Goal: Find contact information: Find contact information

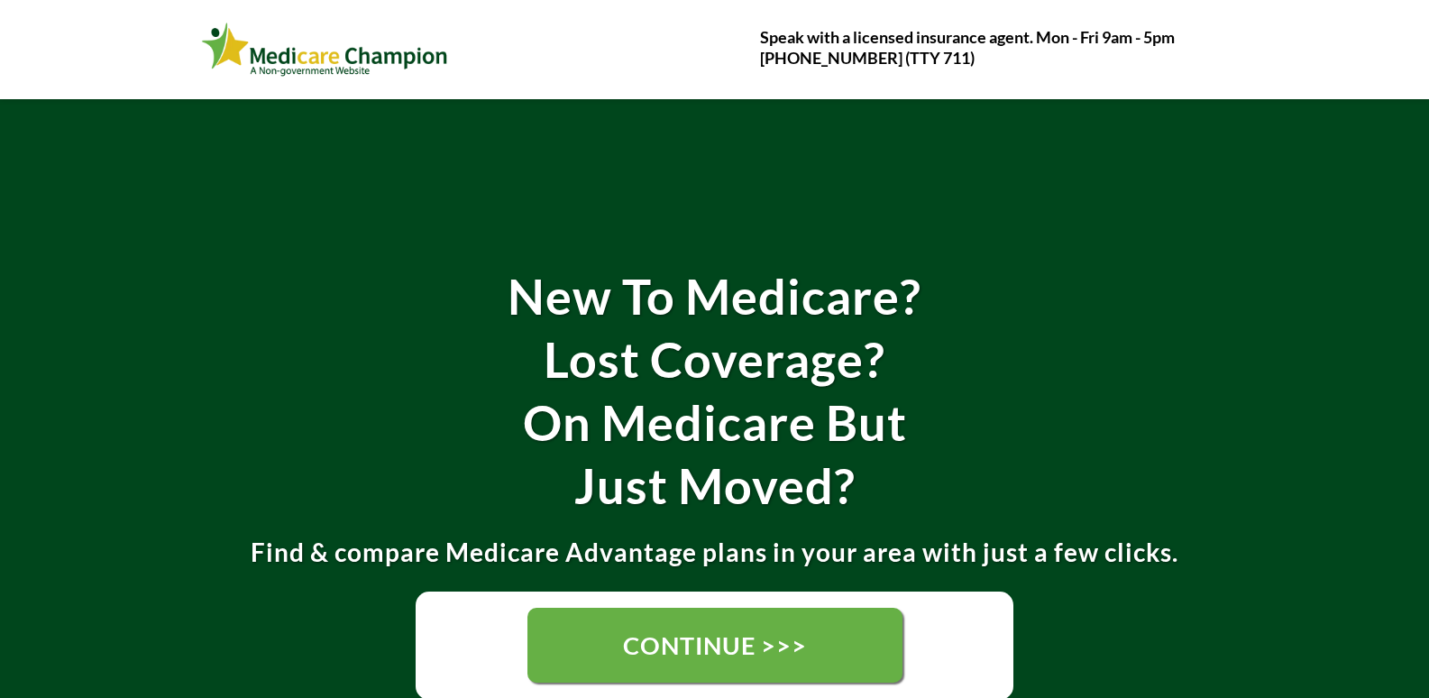
click at [666, 619] on link "CONTINUE >>>" at bounding box center [715, 645] width 375 height 75
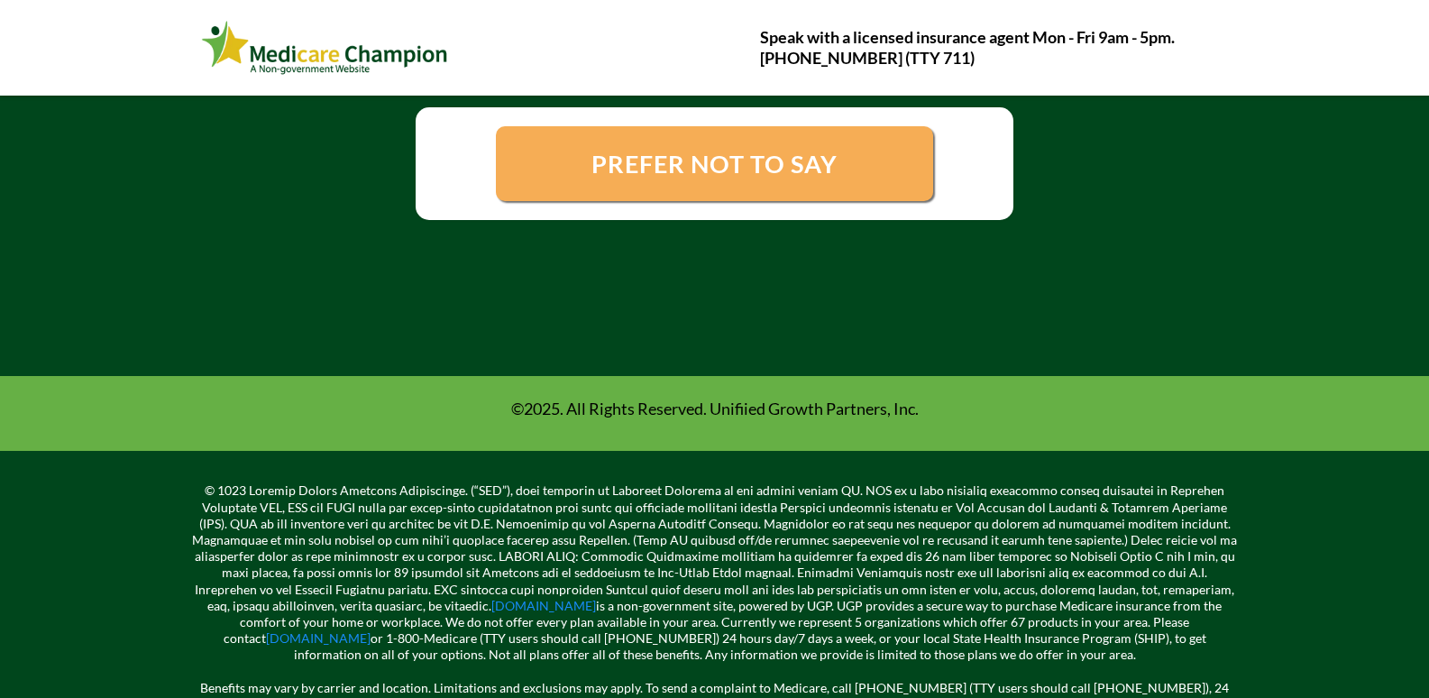
scroll to position [694, 0]
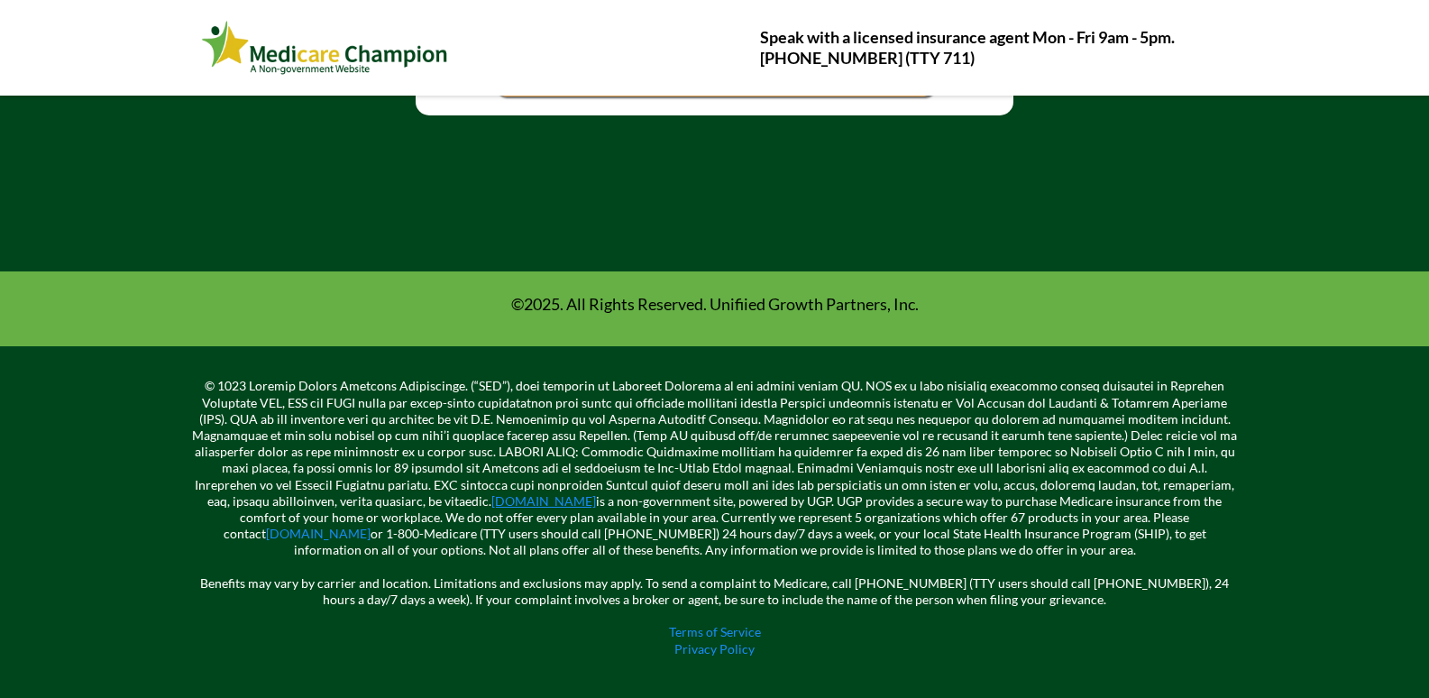
click at [513, 503] on link "[DOMAIN_NAME]" at bounding box center [543, 500] width 105 height 15
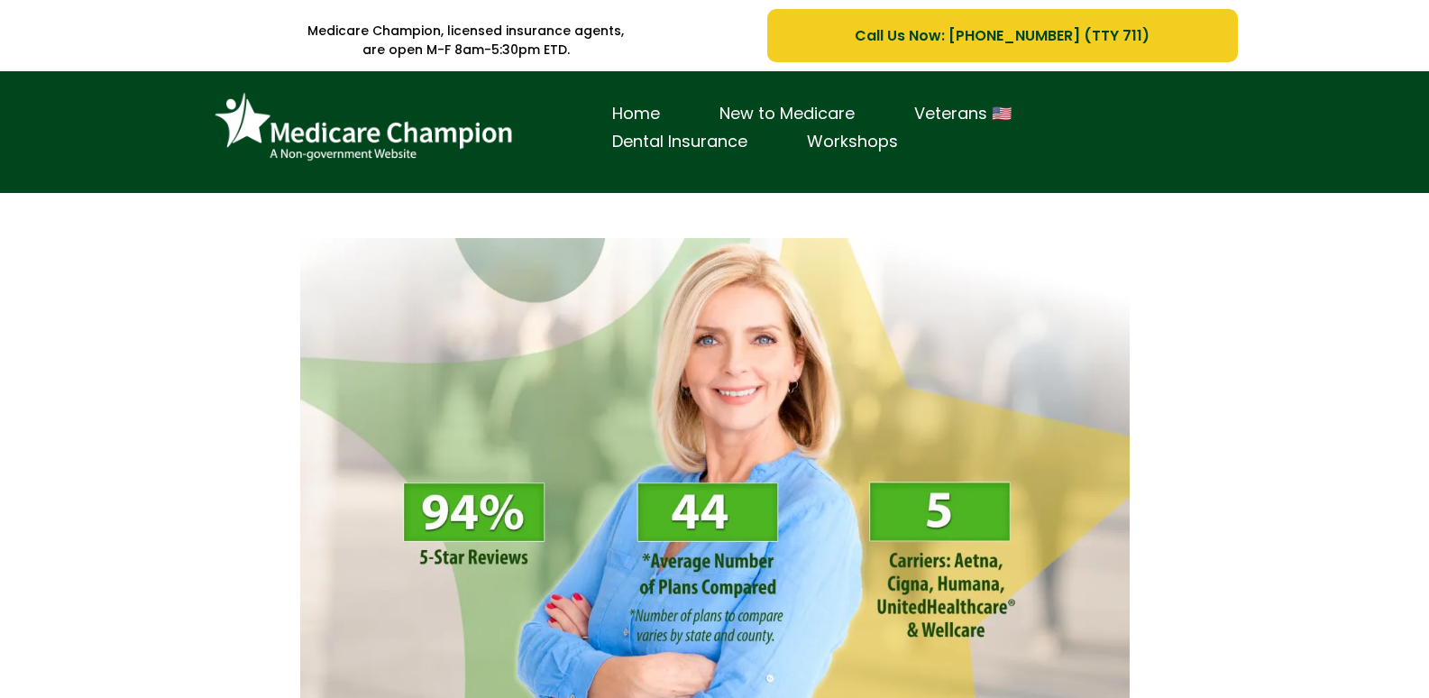
click at [995, 28] on span "Call Us Now: [PHONE_NUMBER] (TTY 711)" at bounding box center [1002, 35] width 295 height 23
